Goal: Task Accomplishment & Management: Use online tool/utility

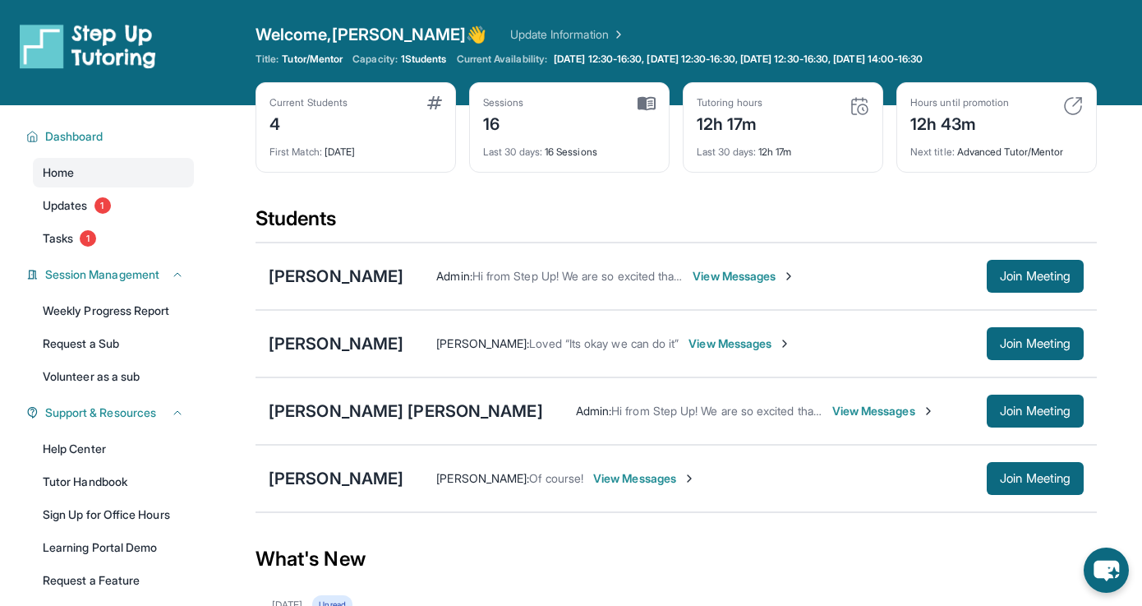
scroll to position [50, 0]
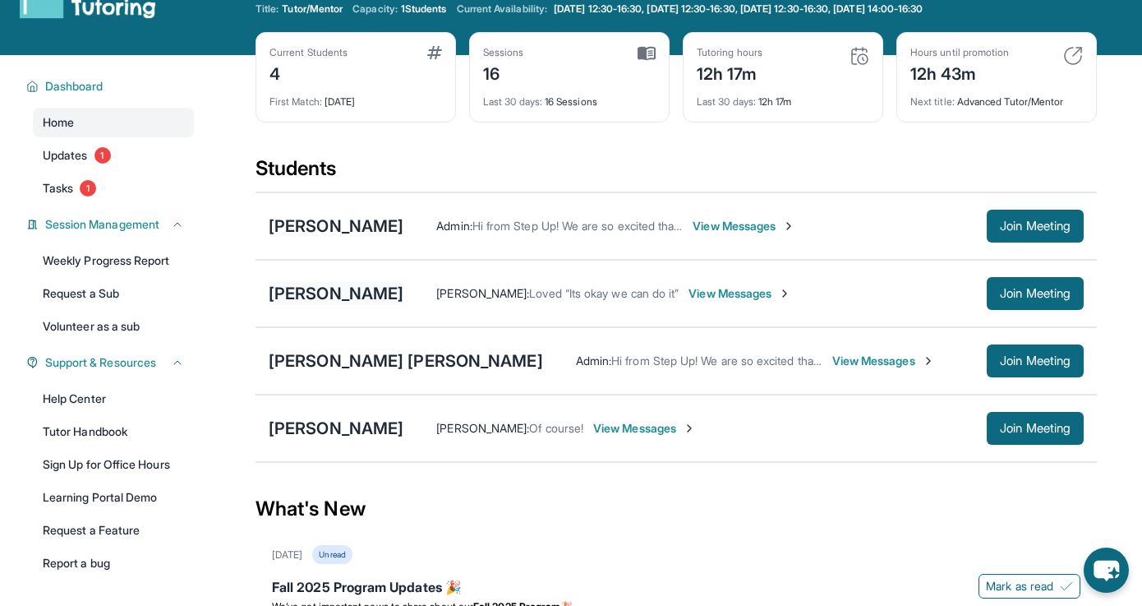
click at [370, 297] on div "[PERSON_NAME]" at bounding box center [336, 293] width 135 height 23
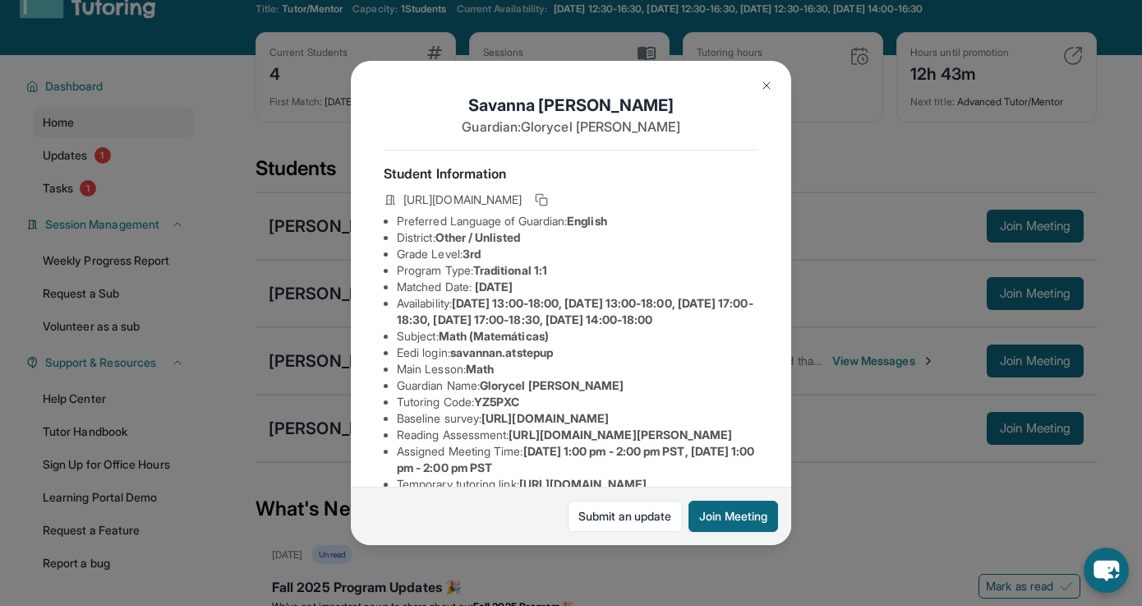
click at [762, 88] on img at bounding box center [766, 85] width 13 height 13
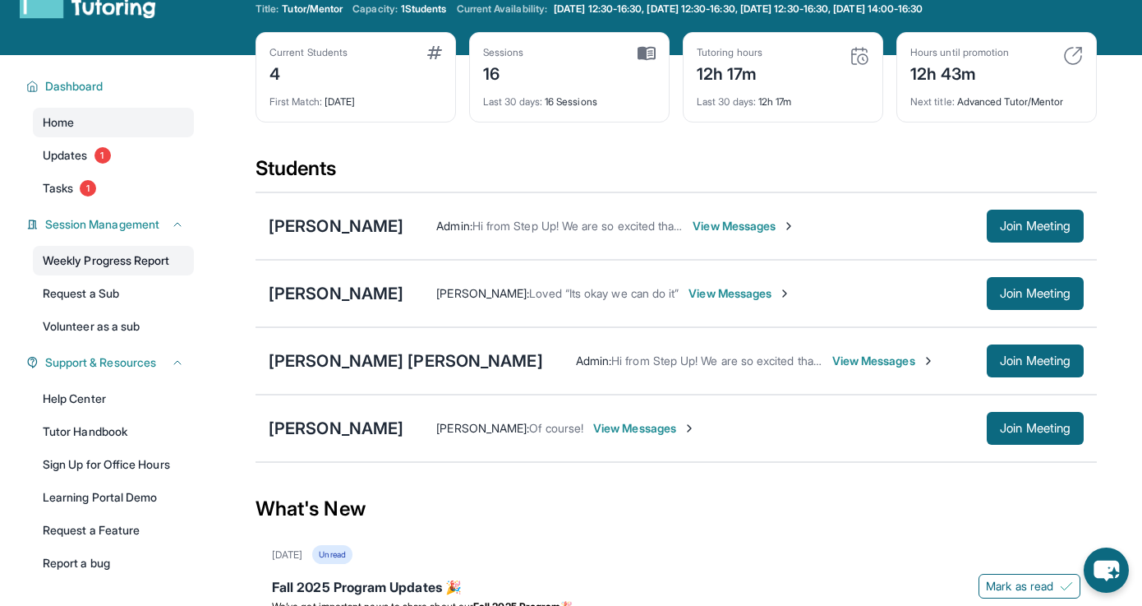
click at [130, 262] on link "Weekly Progress Report" at bounding box center [113, 261] width 161 height 30
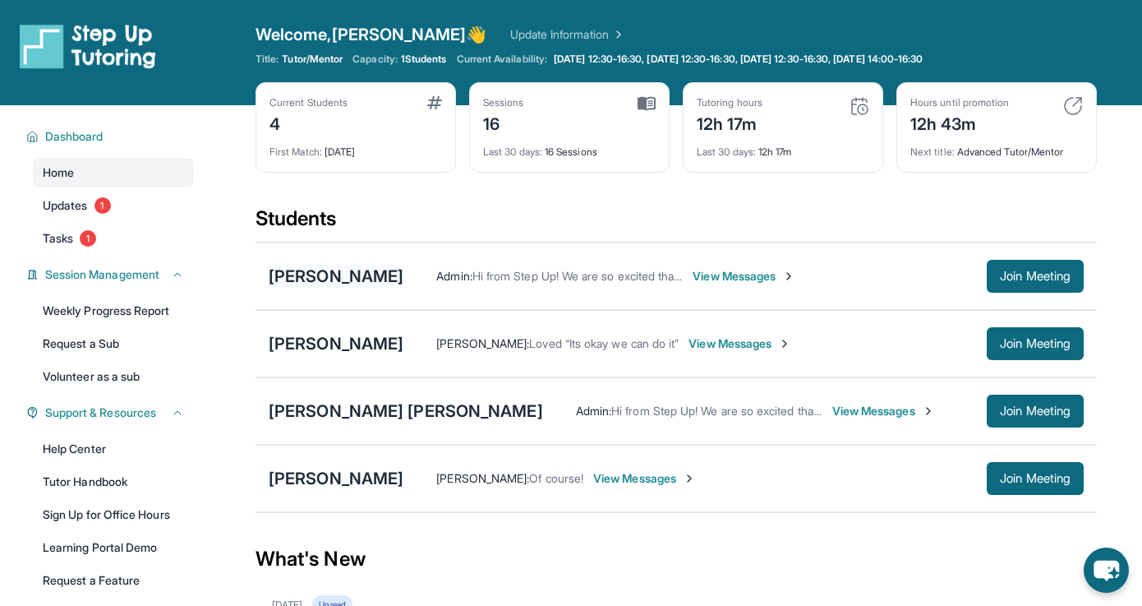
click at [320, 265] on div "[PERSON_NAME]" at bounding box center [336, 276] width 135 height 23
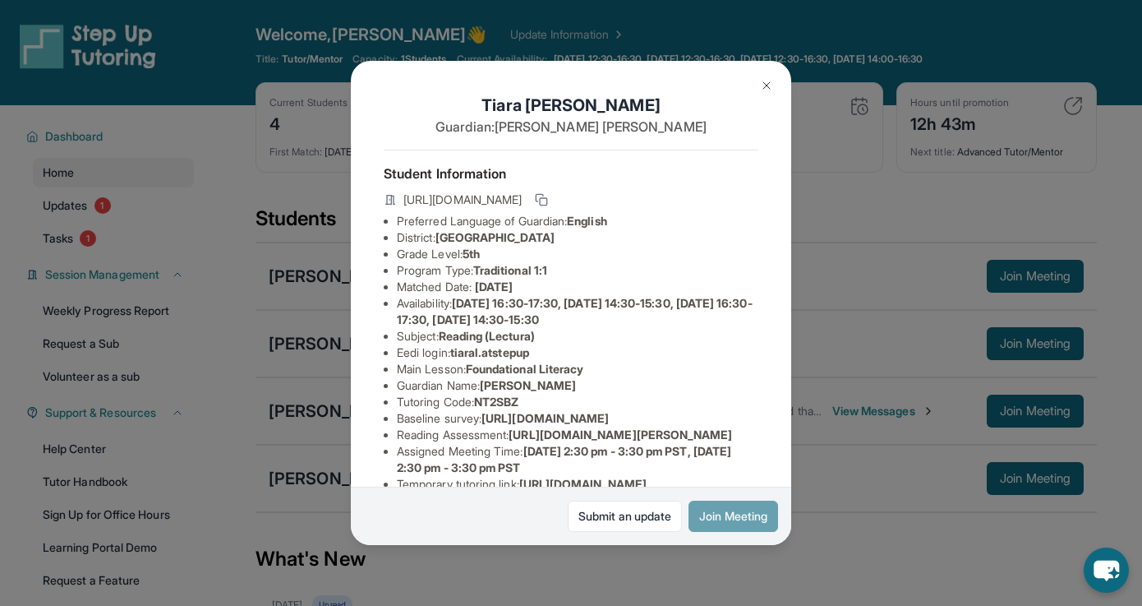
click at [735, 518] on button "Join Meeting" at bounding box center [734, 515] width 90 height 31
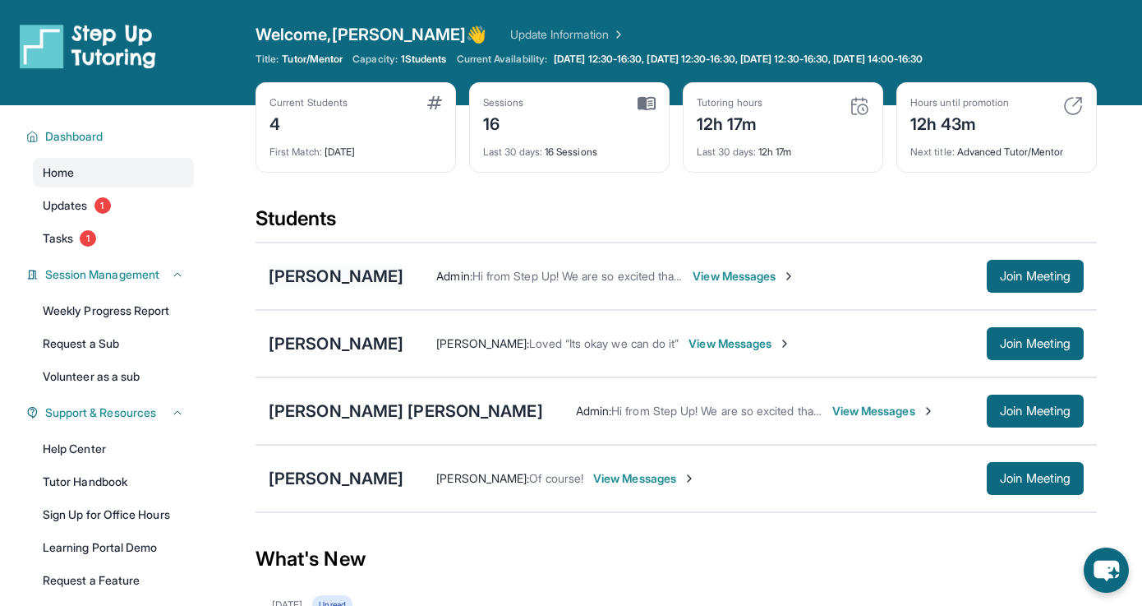
click at [312, 275] on div "[PERSON_NAME]" at bounding box center [336, 276] width 135 height 23
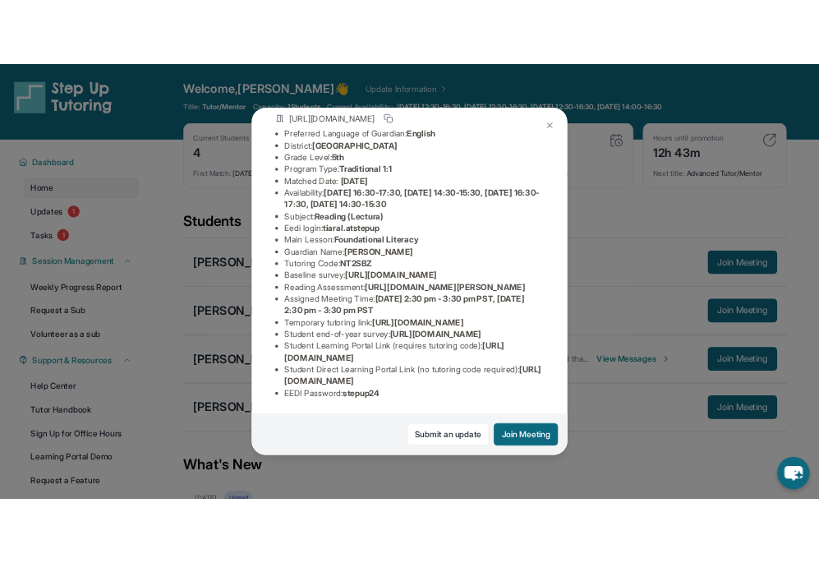
scroll to position [305, 0]
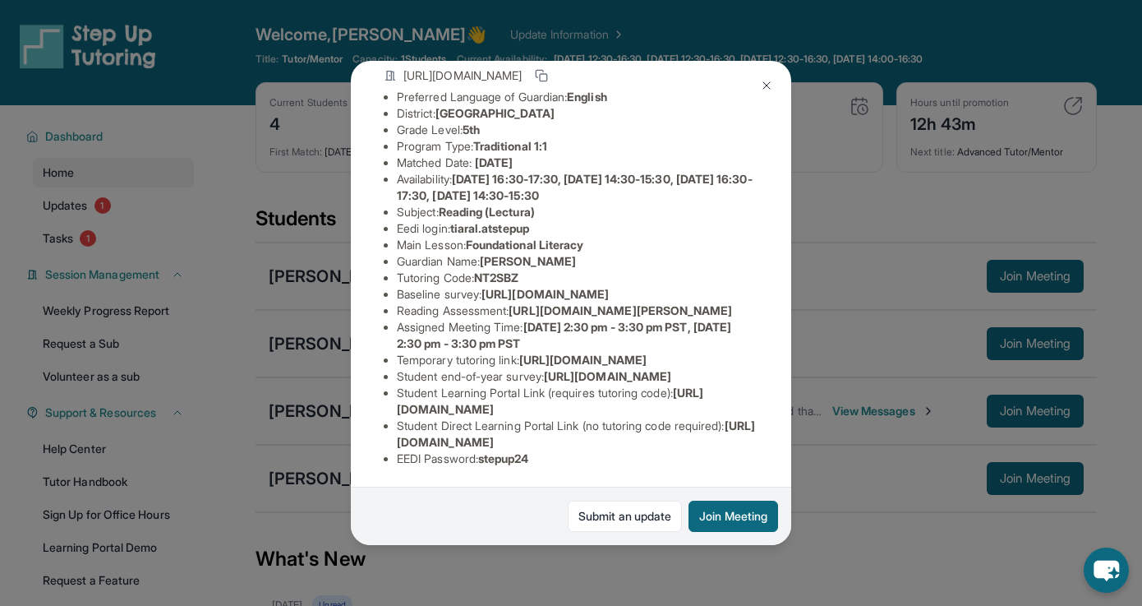
click at [762, 81] on img at bounding box center [766, 85] width 13 height 13
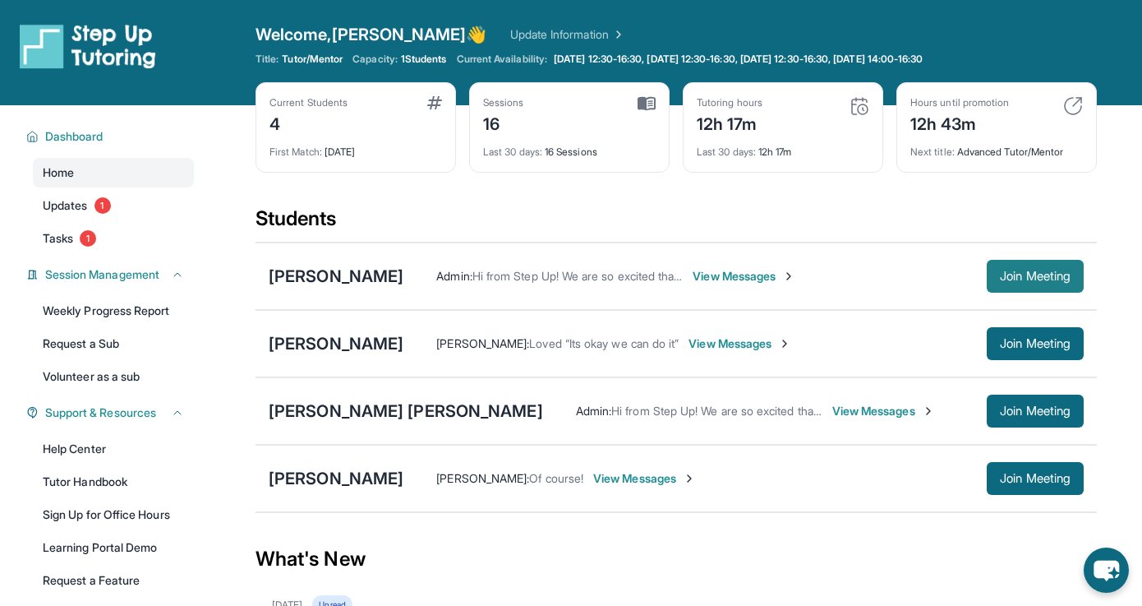
click at [1022, 279] on span "Join Meeting" at bounding box center [1035, 276] width 71 height 10
